Goal: Task Accomplishment & Management: Complete application form

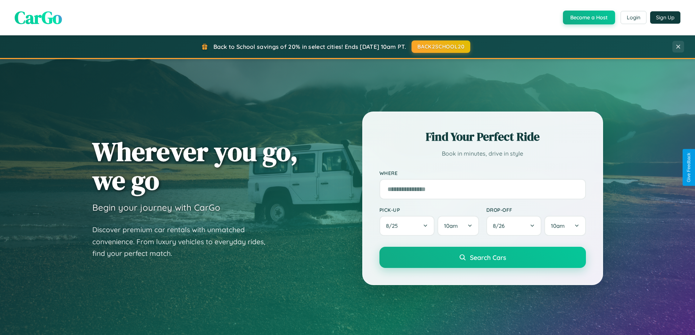
scroll to position [1404, 0]
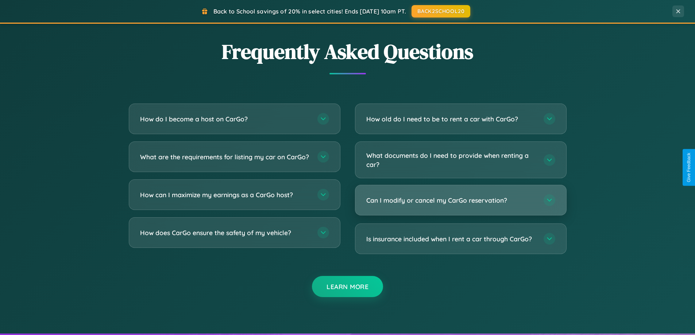
click at [461, 201] on h3 "Can I modify or cancel my CarGo reservation?" at bounding box center [451, 200] width 170 height 9
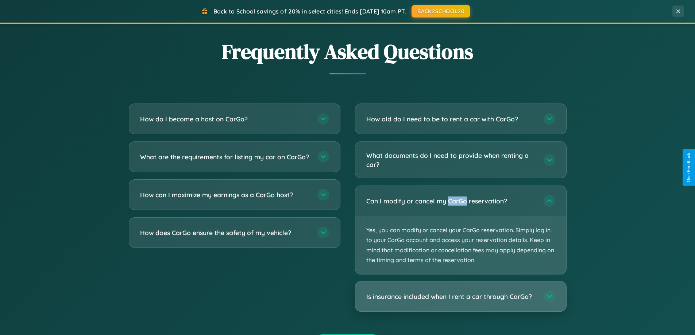
click at [461, 297] on h3 "Is insurance included when I rent a car through CarGo?" at bounding box center [451, 296] width 170 height 9
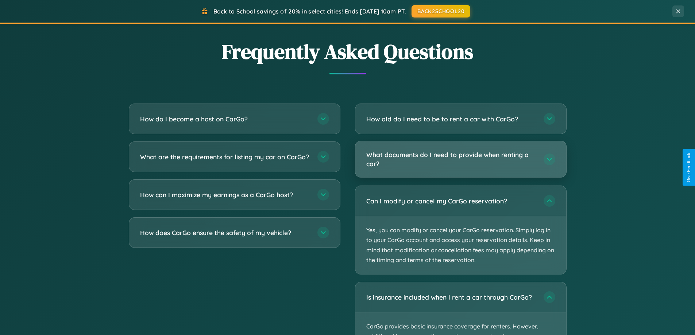
click at [461, 160] on h3 "What documents do I need to provide when renting a car?" at bounding box center [451, 159] width 170 height 18
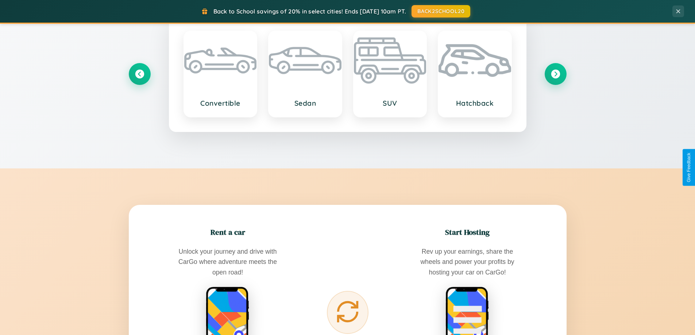
scroll to position [315, 0]
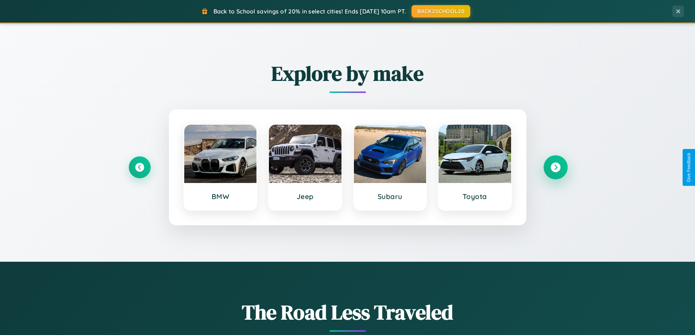
click at [555, 168] on icon at bounding box center [556, 168] width 10 height 10
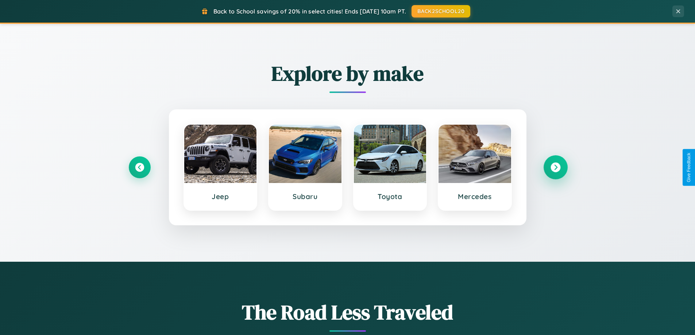
click at [555, 168] on icon at bounding box center [556, 168] width 10 height 10
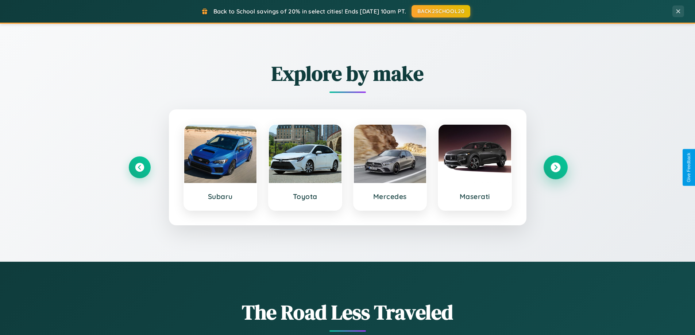
click at [555, 168] on icon at bounding box center [556, 168] width 10 height 10
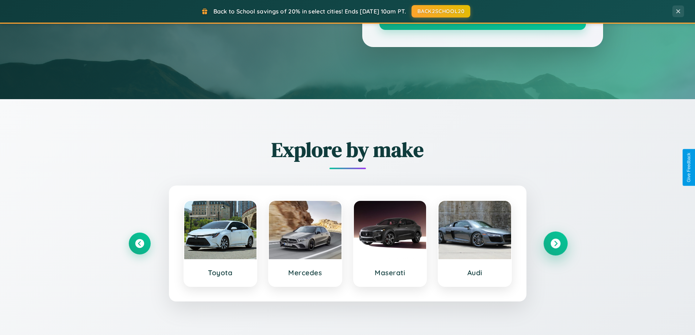
scroll to position [0, 0]
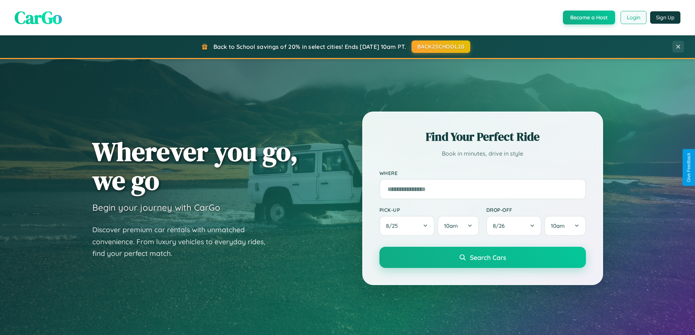
click at [633, 18] on button "Login" at bounding box center [634, 17] width 26 height 13
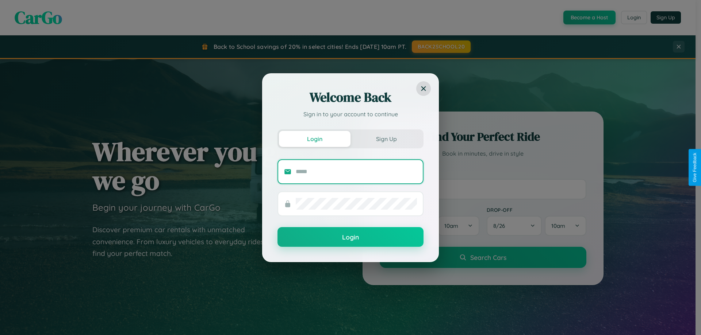
click at [356, 172] on input "text" at bounding box center [356, 172] width 121 height 12
type input "**********"
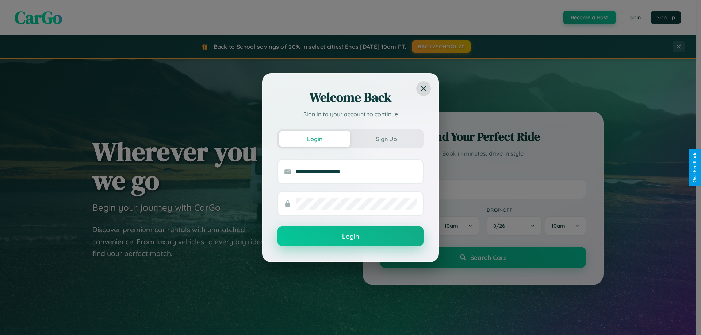
click at [350, 237] on button "Login" at bounding box center [350, 237] width 146 height 20
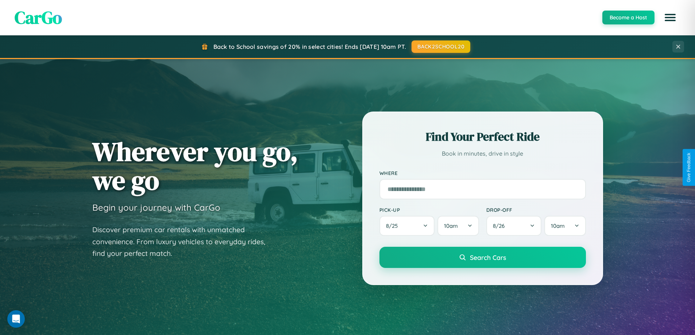
scroll to position [502, 0]
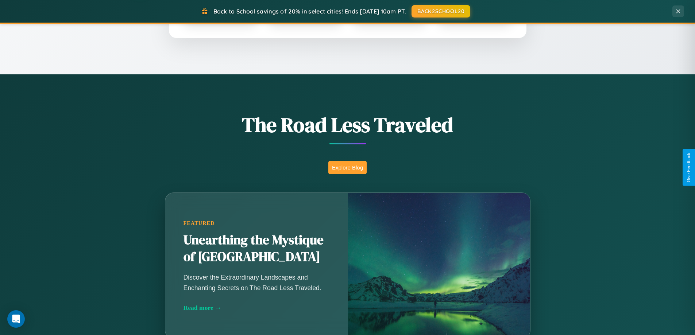
click at [347, 168] on button "Explore Blog" at bounding box center [347, 168] width 38 height 14
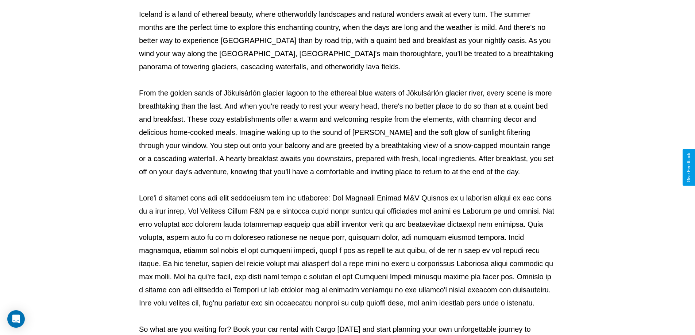
scroll to position [236, 0]
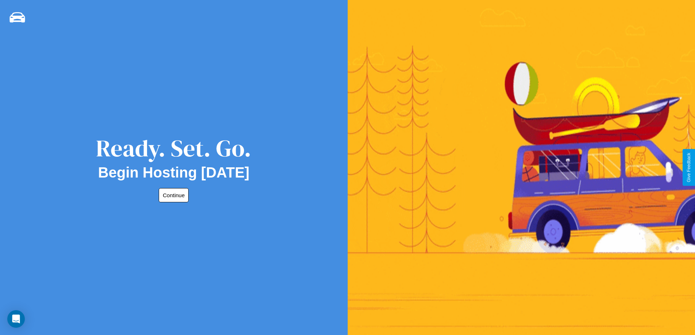
click at [172, 195] on button "Continue" at bounding box center [174, 195] width 30 height 14
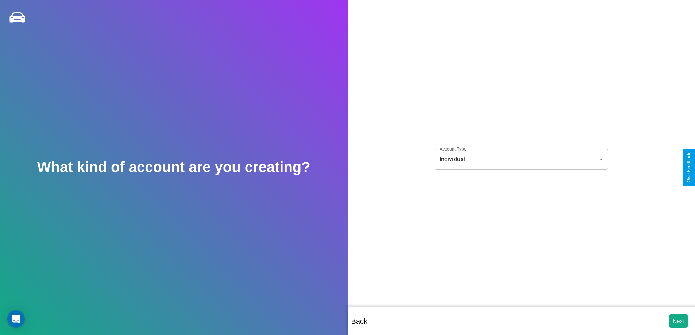
click at [521, 159] on body "**********" at bounding box center [347, 172] width 695 height 345
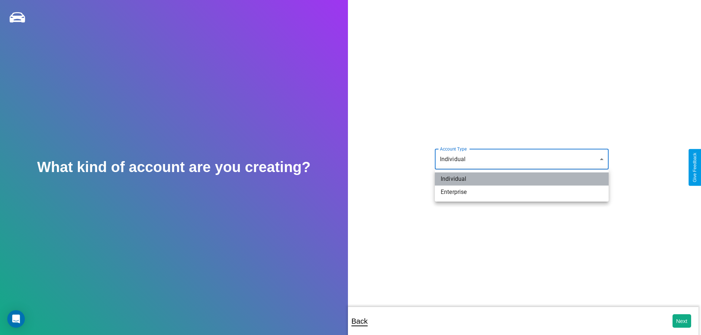
click at [522, 179] on li "Individual" at bounding box center [522, 179] width 174 height 13
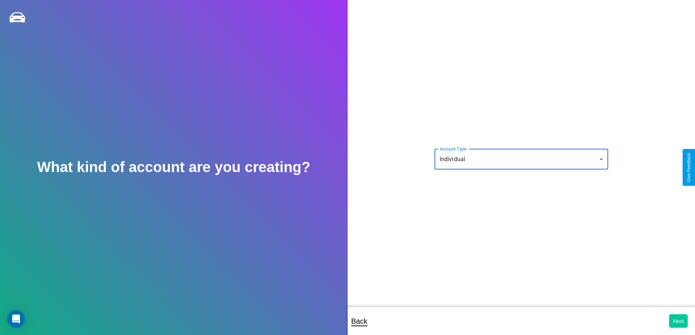
click at [678, 321] on button "Next" at bounding box center [678, 322] width 19 height 14
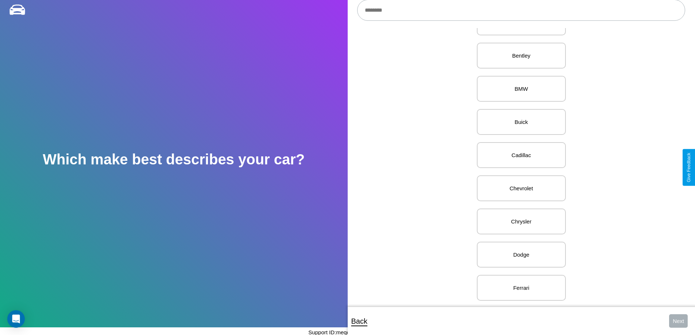
scroll to position [150, 0]
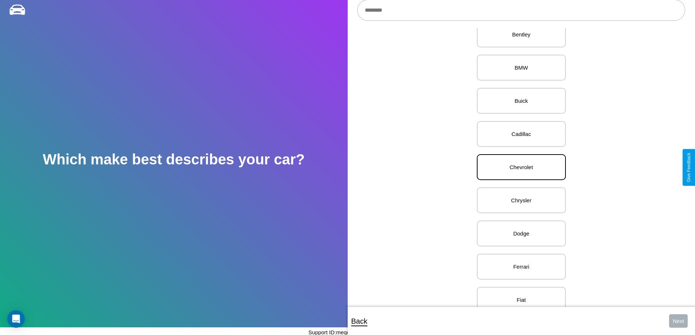
click at [519, 168] on p "Chevrolet" at bounding box center [521, 167] width 73 height 10
click at [678, 321] on button "Next" at bounding box center [678, 322] width 19 height 14
